Goal: Communication & Community: Answer question/provide support

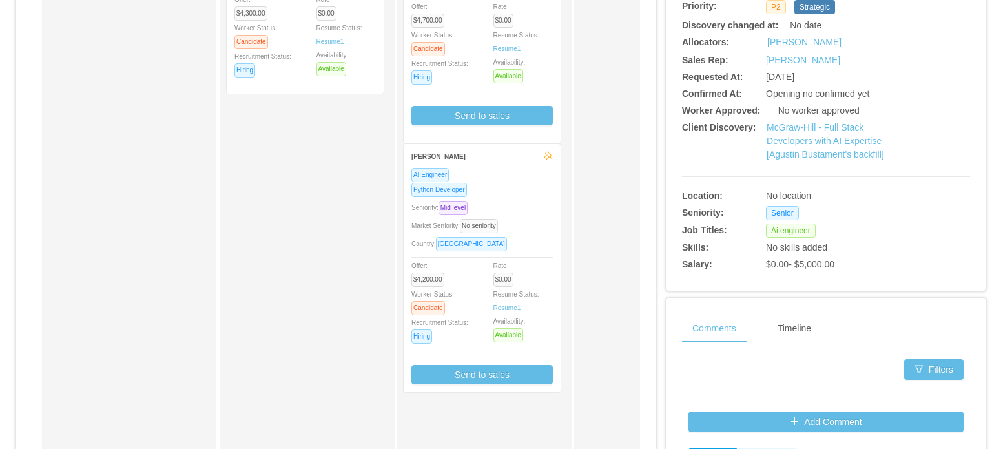
scroll to position [323, 0]
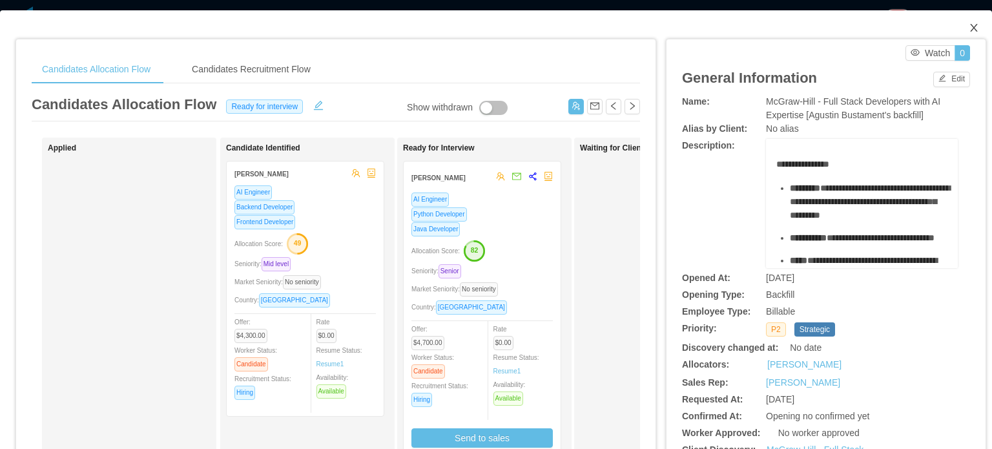
drag, startPoint x: 962, startPoint y: 30, endPoint x: 522, endPoint y: 291, distance: 511.2
click at [969, 30] on icon "icon: close" at bounding box center [974, 28] width 10 height 10
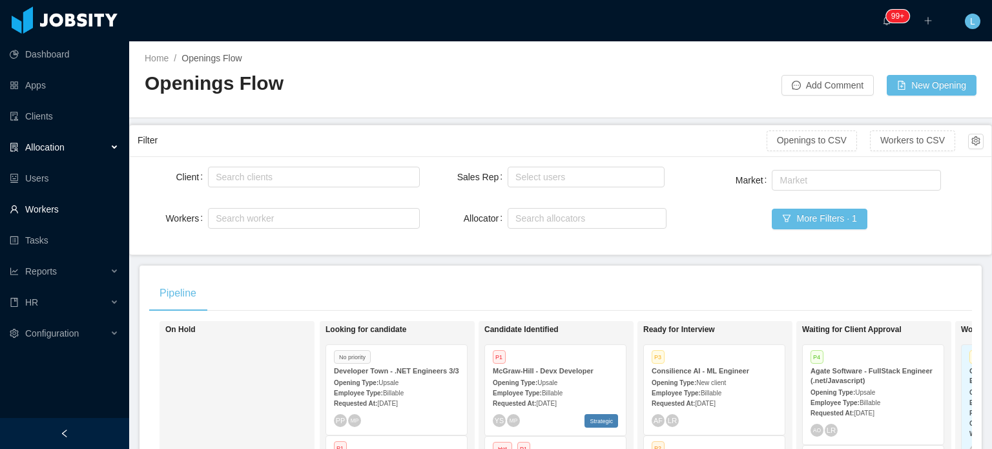
click at [43, 208] on link "Workers" at bounding box center [64, 209] width 109 height 26
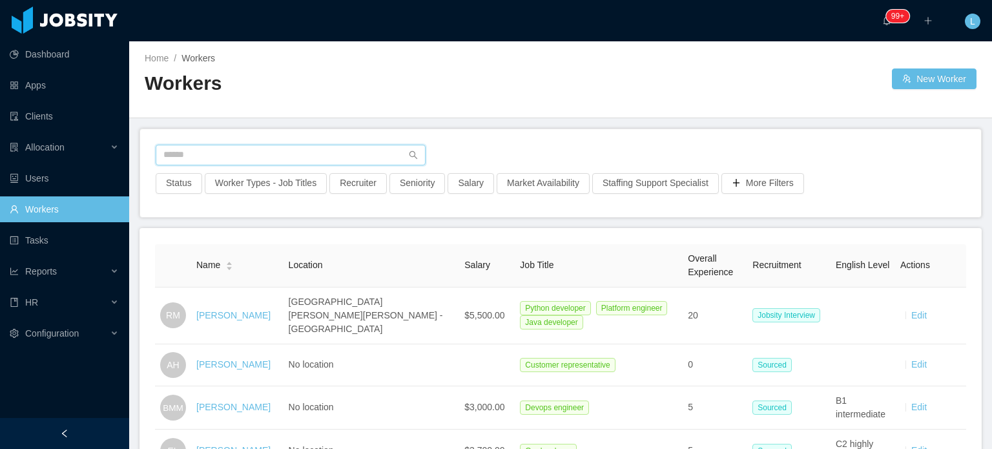
click at [284, 154] on input "text" at bounding box center [291, 155] width 270 height 21
paste input "**********"
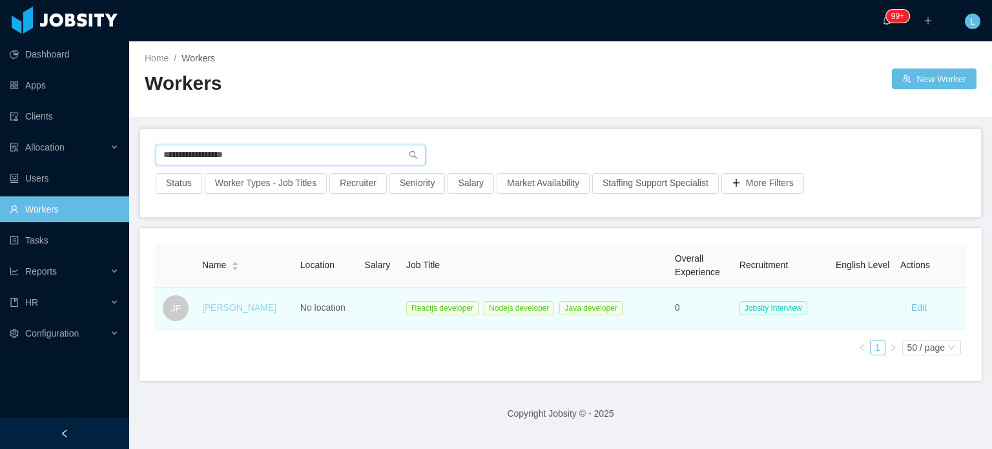
type input "**********"
click at [233, 308] on link "[PERSON_NAME]" at bounding box center [239, 307] width 74 height 10
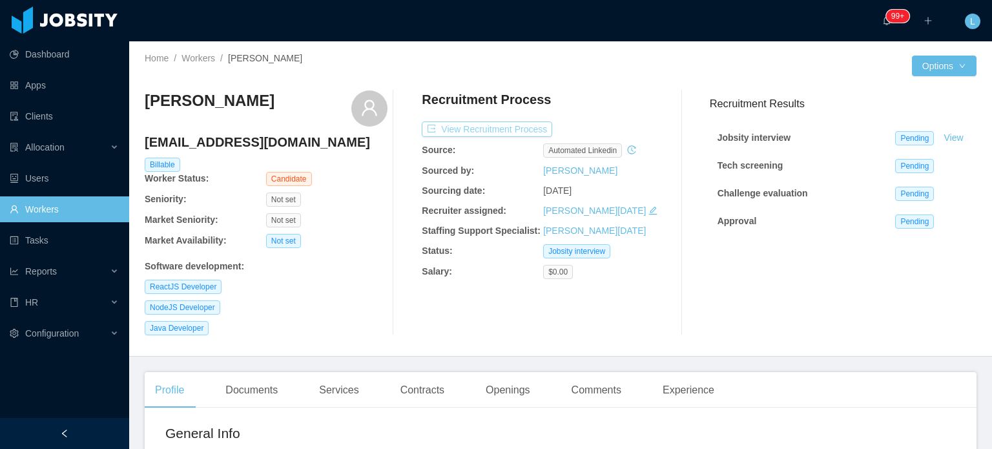
click at [499, 129] on button "View Recruitment Process" at bounding box center [487, 129] width 131 height 16
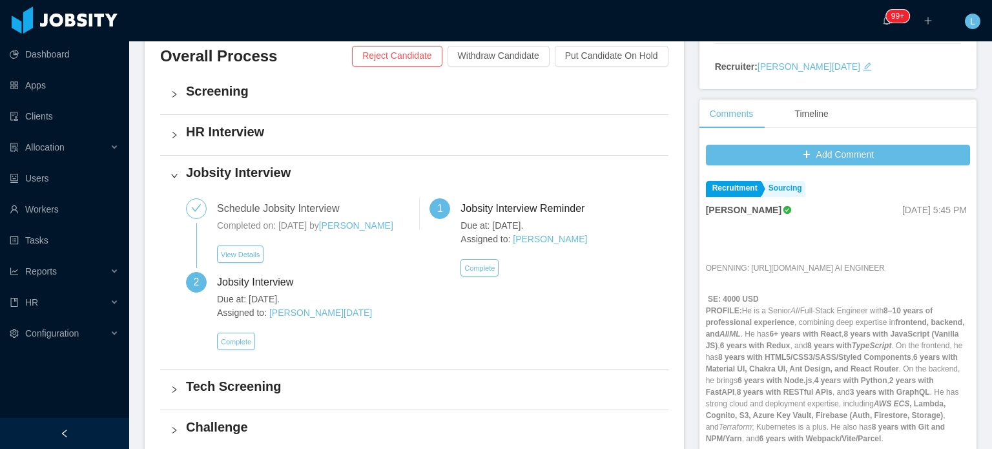
scroll to position [388, 0]
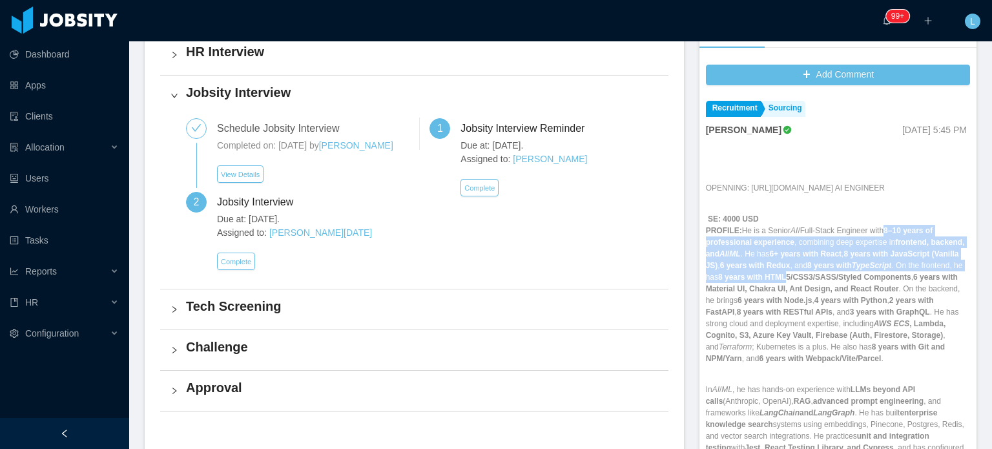
drag, startPoint x: 876, startPoint y: 243, endPoint x: 821, endPoint y: 289, distance: 72.1
click at [821, 289] on p "SE: 4000 USD PROFILE: He is a Senior AI /Full-Stack Engineer with 8–10 years of…" at bounding box center [838, 288] width 264 height 151
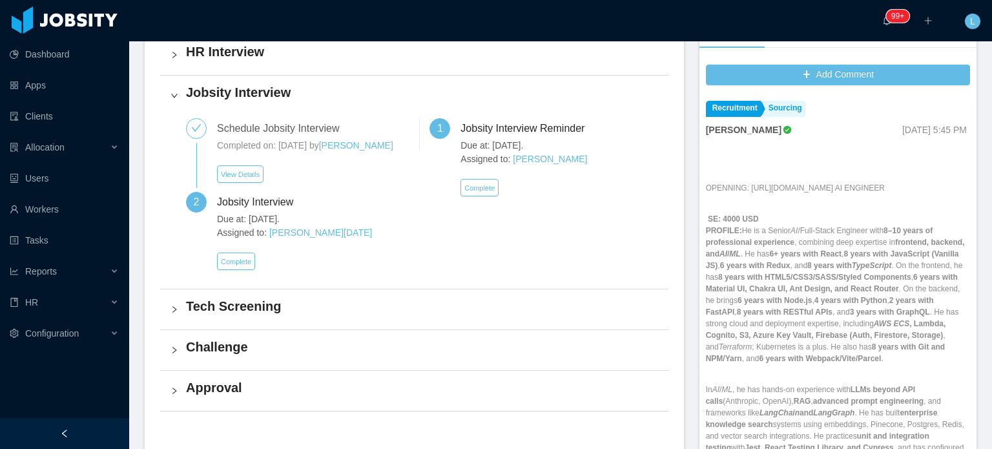
click at [833, 282] on strong "8 years with HTML5/CSS3/SASS/Styled Components" at bounding box center [814, 277] width 193 height 9
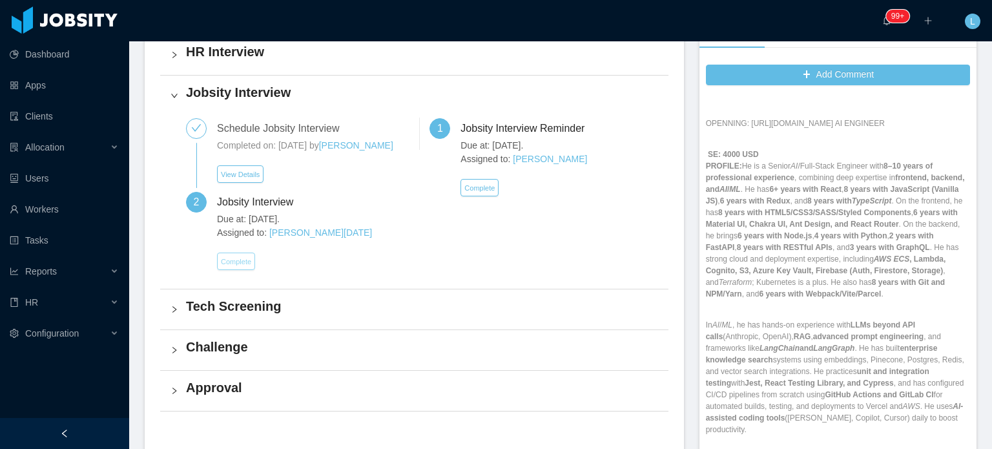
click at [235, 264] on button "Complete" at bounding box center [236, 261] width 38 height 17
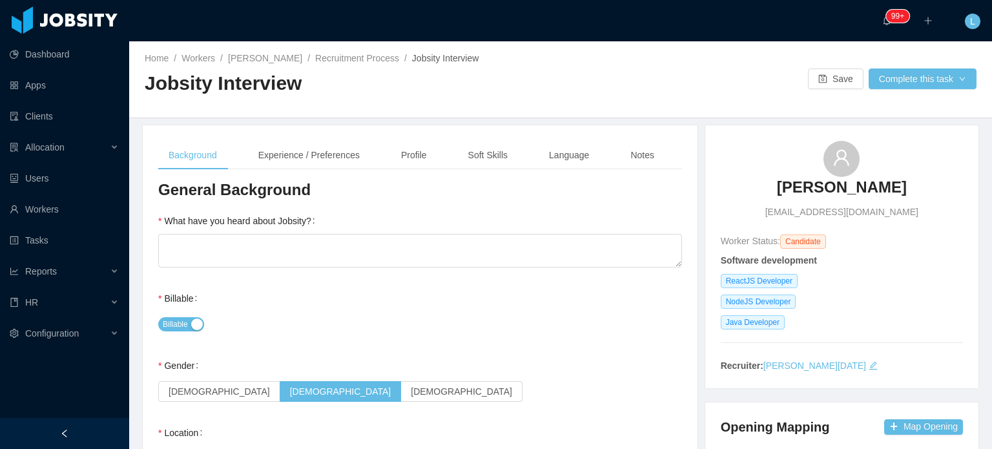
drag, startPoint x: 274, startPoint y: 61, endPoint x: 620, endPoint y: 57, distance: 346.3
click at [274, 61] on link "[PERSON_NAME]" at bounding box center [265, 58] width 74 height 10
click at [344, 56] on link "Recruitment Process" at bounding box center [357, 58] width 84 height 10
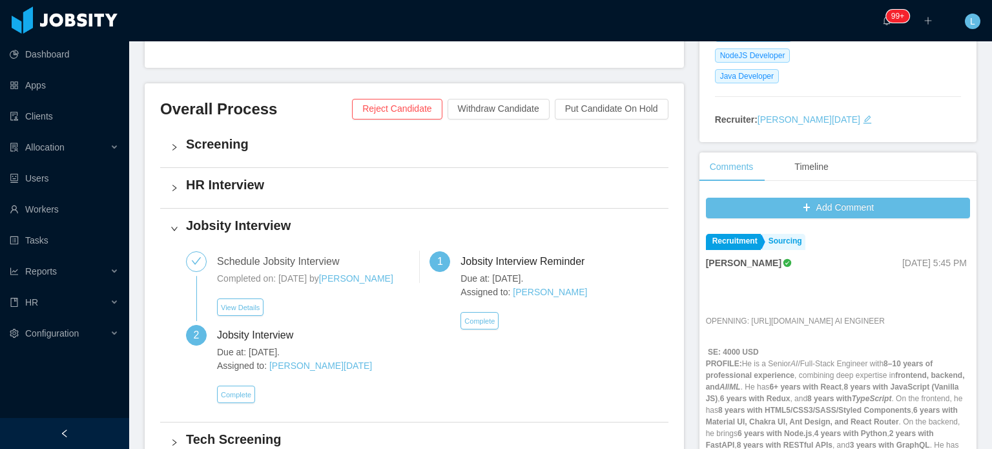
scroll to position [258, 0]
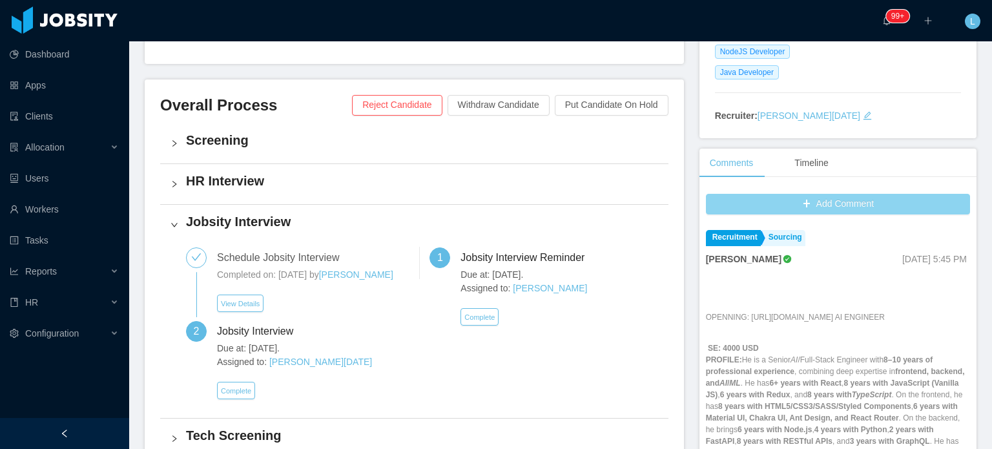
click at [793, 209] on button "Add Comment" at bounding box center [838, 204] width 264 height 21
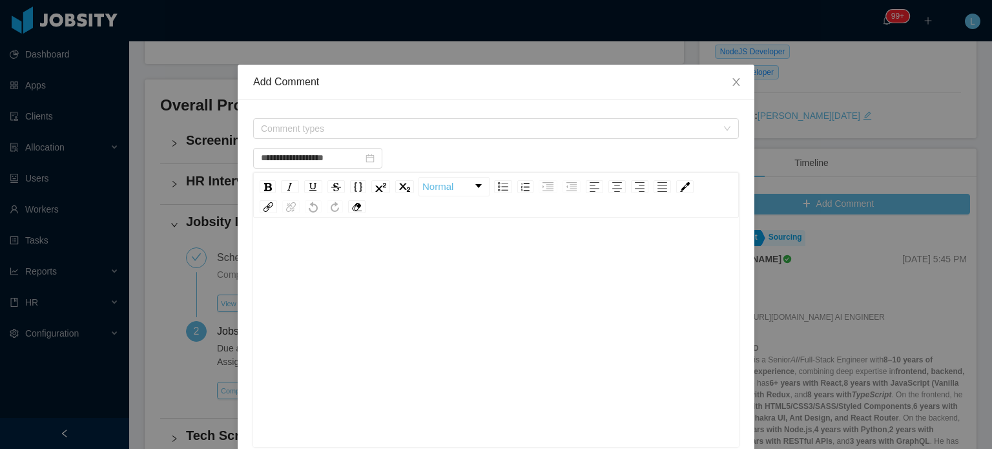
click at [541, 294] on div "rdw-editor" at bounding box center [497, 353] width 466 height 226
type input "**********"
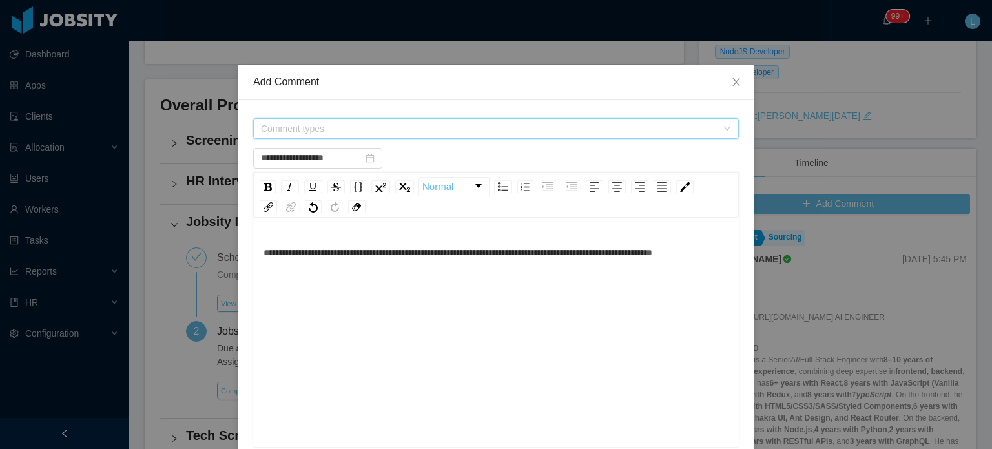
click at [366, 123] on span "Comment types" at bounding box center [489, 128] width 456 height 13
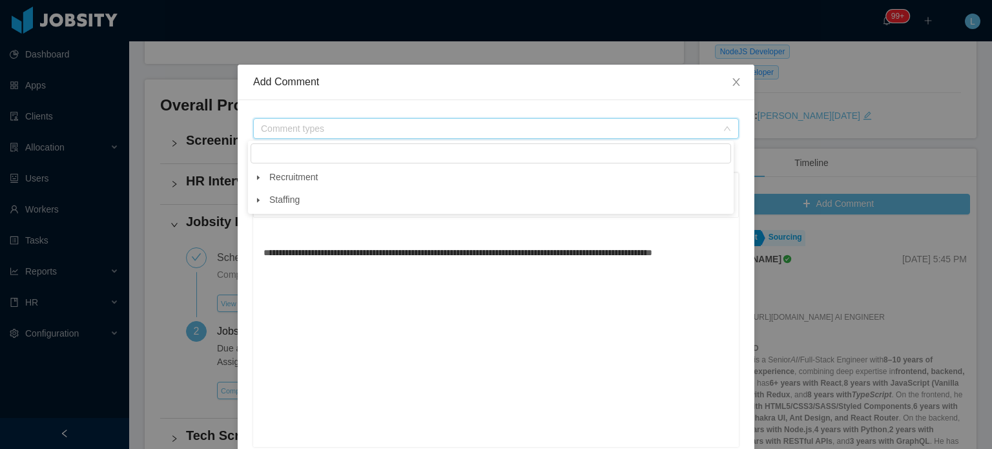
click at [255, 178] on icon "icon: caret-down" at bounding box center [258, 177] width 6 height 6
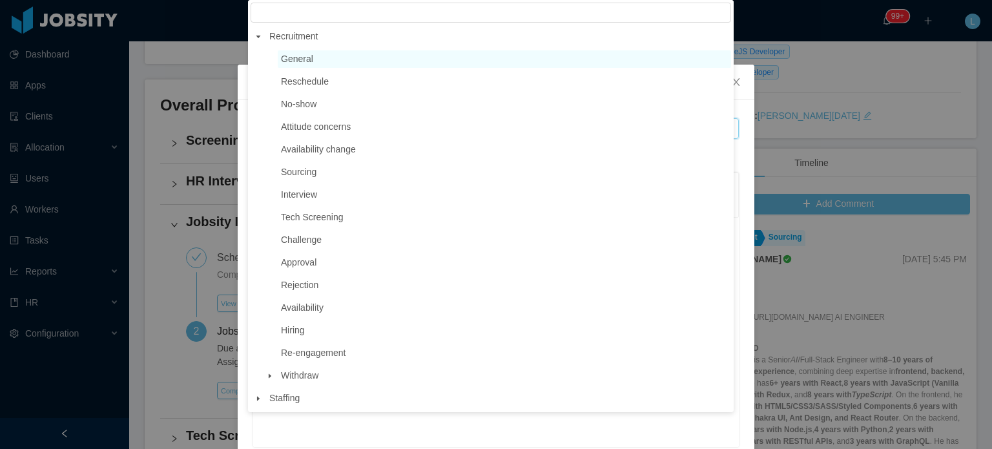
click at [308, 61] on span "General" at bounding box center [297, 59] width 32 height 10
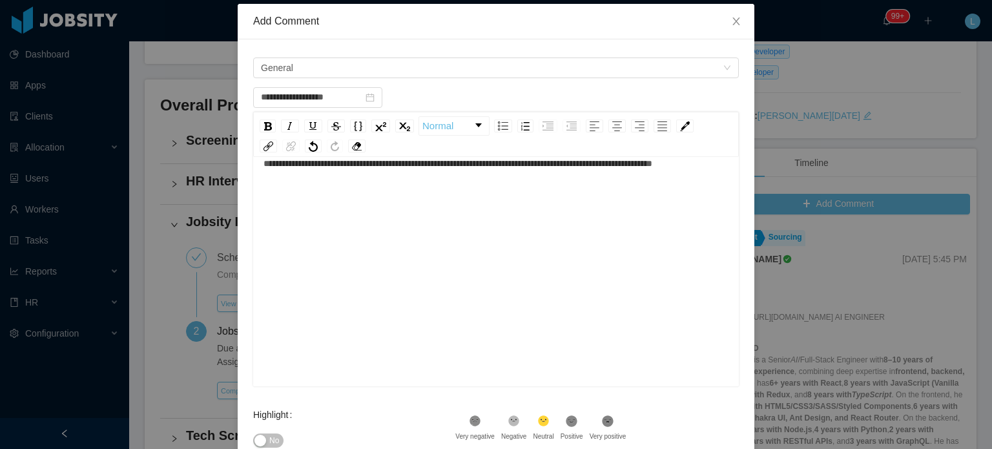
scroll to position [212, 0]
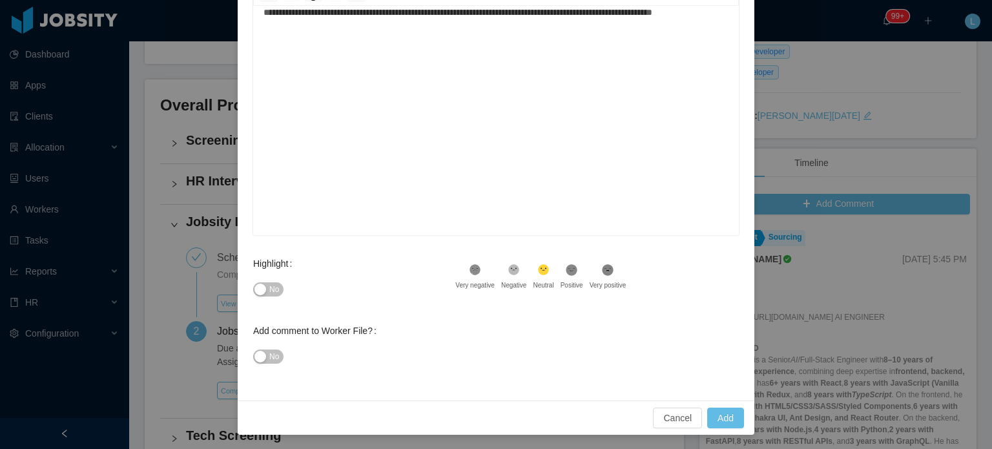
click at [271, 292] on span "No" at bounding box center [274, 289] width 10 height 13
click at [731, 412] on button "Add" at bounding box center [725, 418] width 37 height 21
click at [349, 126] on div "**********" at bounding box center [497, 112] width 466 height 226
type input "**********"
click at [726, 417] on button "Add" at bounding box center [725, 418] width 37 height 21
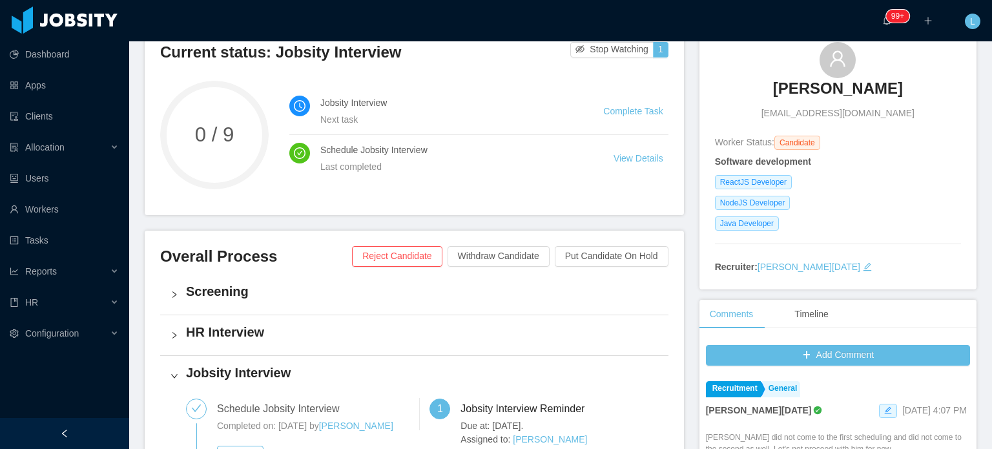
scroll to position [0, 0]
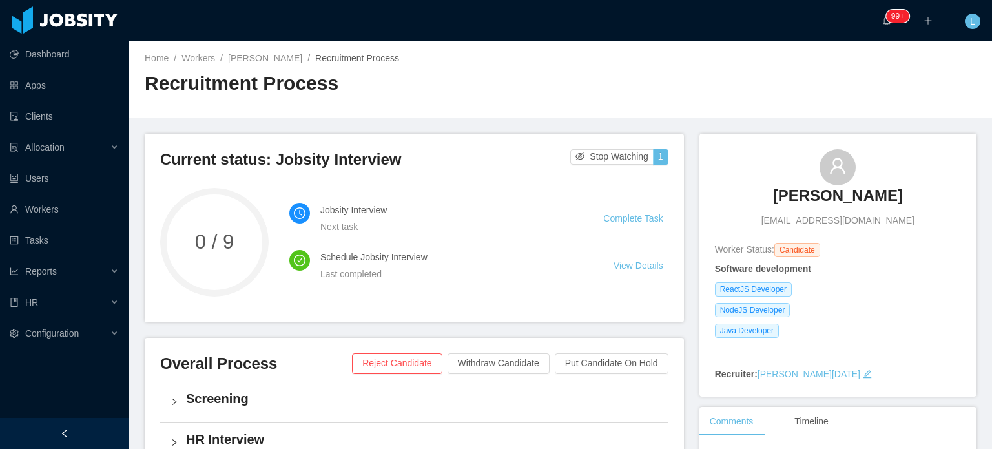
drag, startPoint x: 775, startPoint y: 200, endPoint x: 891, endPoint y: 200, distance: 115.7
click at [891, 200] on div "[PERSON_NAME] [PERSON_NAME][EMAIL_ADDRESS][DOMAIN_NAME]" at bounding box center [838, 188] width 246 height 78
copy h3 "[PERSON_NAME]"
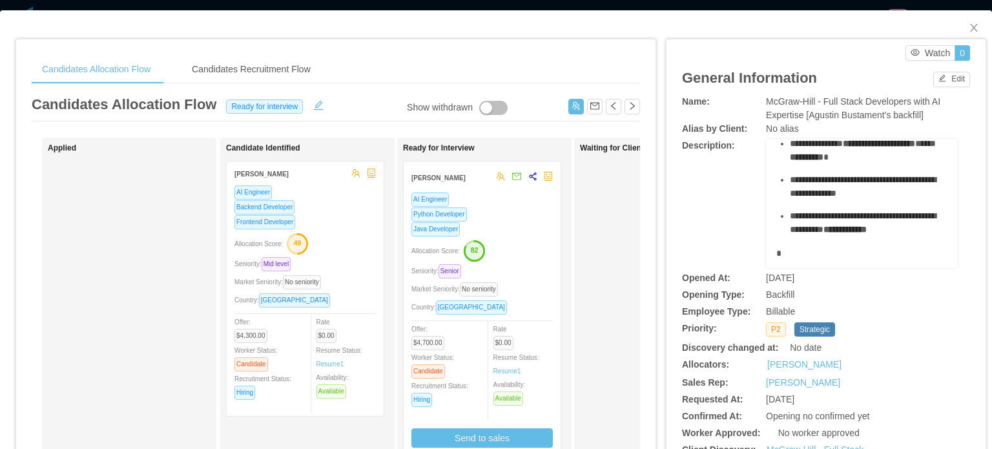
scroll to position [323, 0]
